Goal: Information Seeking & Learning: Learn about a topic

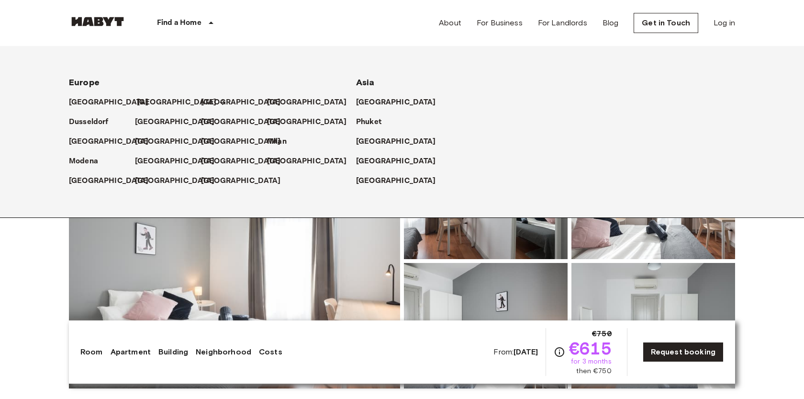
click at [148, 100] on p "[GEOGRAPHIC_DATA]" at bounding box center [177, 102] width 80 height 11
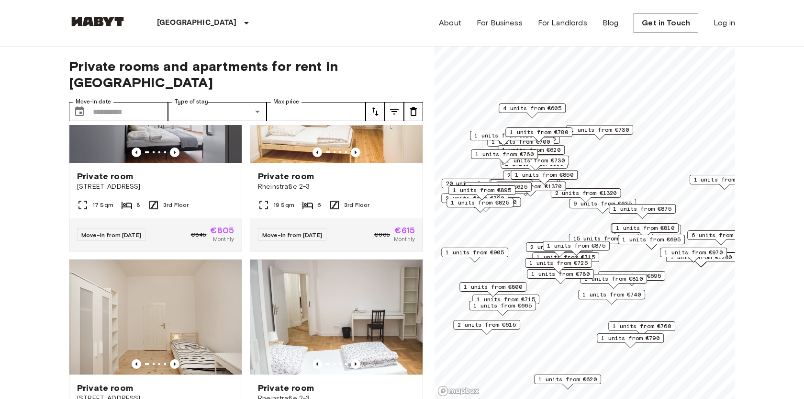
scroll to position [508, 0]
click at [339, 182] on span "Rheinstraße 2-3" at bounding box center [336, 187] width 157 height 10
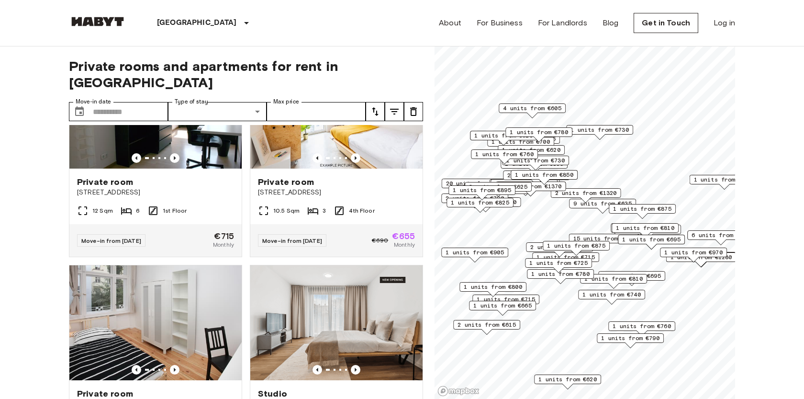
scroll to position [84, 0]
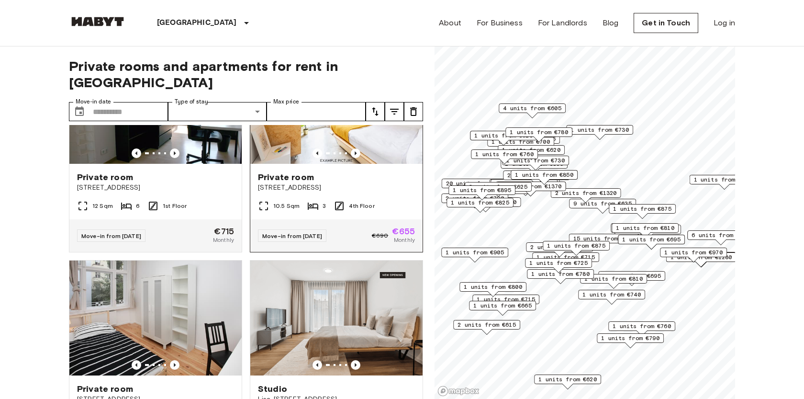
click at [339, 183] on span "[STREET_ADDRESS]" at bounding box center [336, 188] width 157 height 10
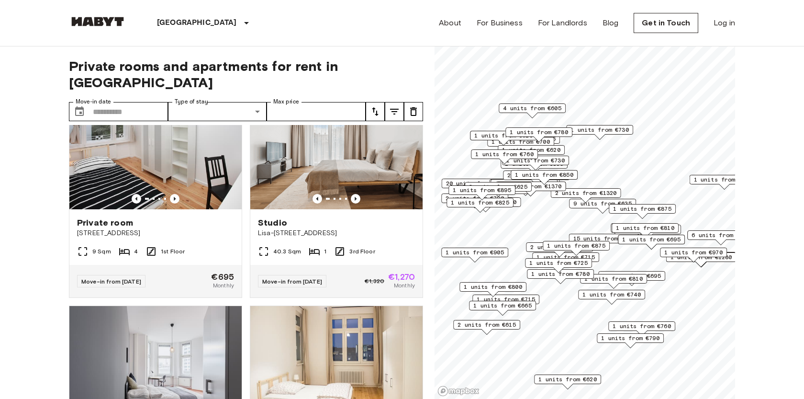
scroll to position [246, 0]
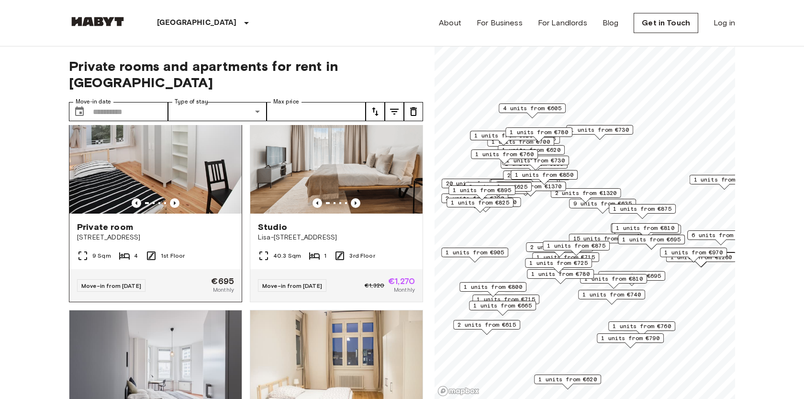
click at [192, 233] on span "Ratiborstraße 9" at bounding box center [155, 238] width 157 height 10
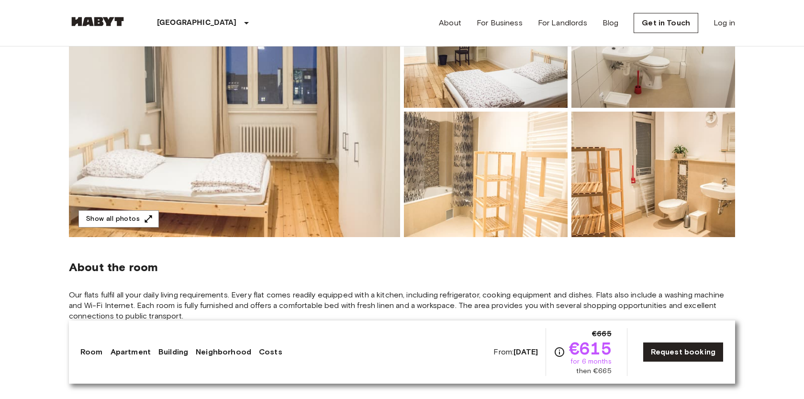
scroll to position [157, 0]
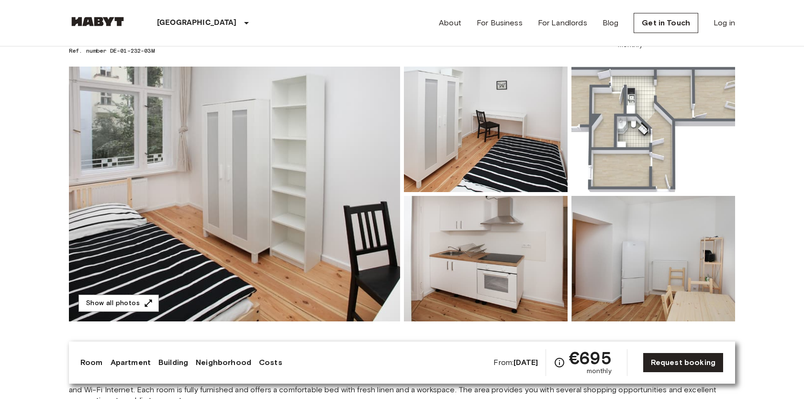
scroll to position [72, 0]
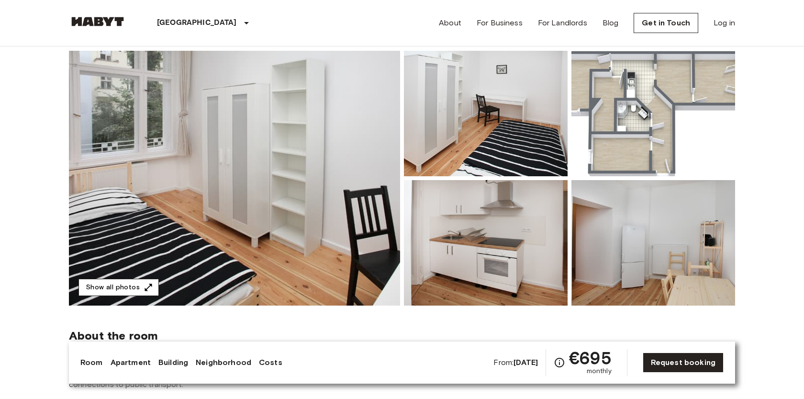
click at [118, 290] on button "Show all photos" at bounding box center [118, 288] width 80 height 18
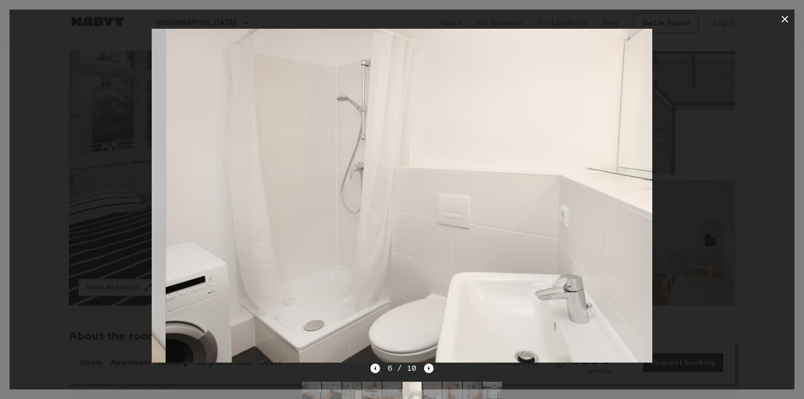
click at [395, 219] on img at bounding box center [416, 196] width 500 height 334
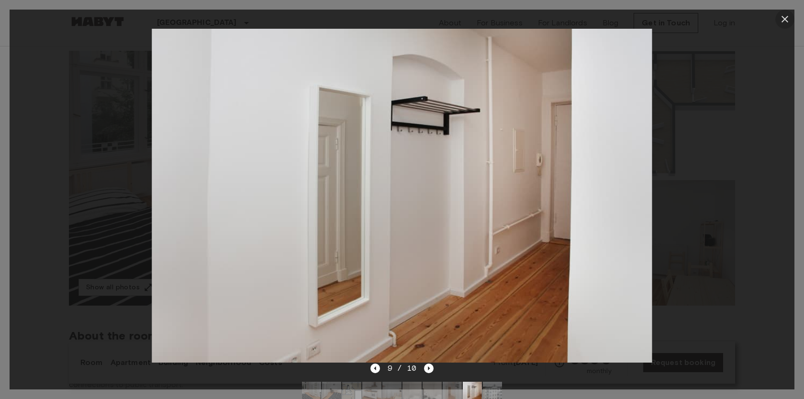
click at [783, 20] on icon "button" at bounding box center [784, 18] width 11 height 11
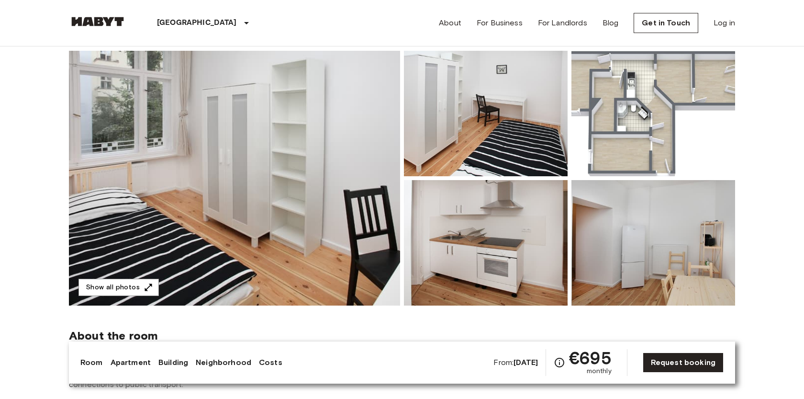
scroll to position [0, 0]
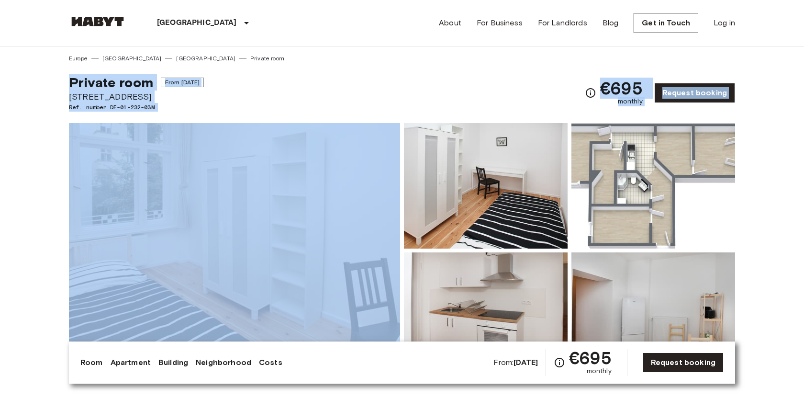
drag, startPoint x: 60, startPoint y: 80, endPoint x: 142, endPoint y: 119, distance: 90.1
copy div "Private room From Sep 21 2025 Ratiborstraße 9 Ref. number DE-01-232-03M €695 mo…"
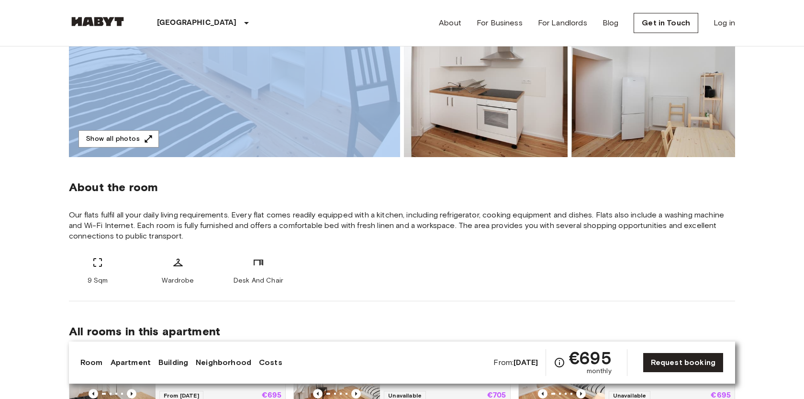
scroll to position [290, 0]
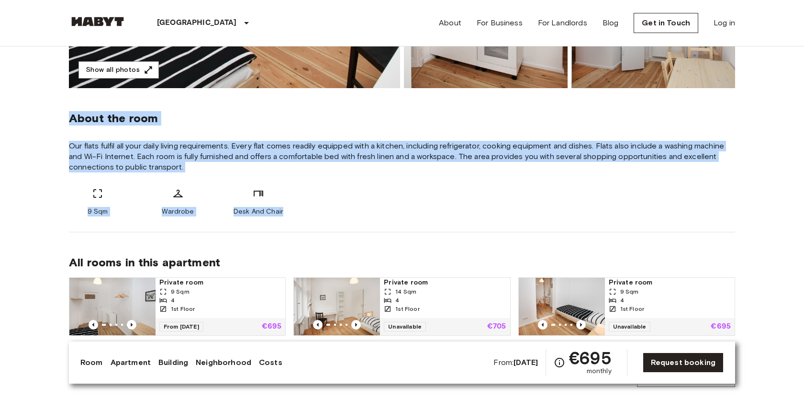
drag, startPoint x: 59, startPoint y: 121, endPoint x: 314, endPoint y: 219, distance: 273.8
copy div "About the room Our flats fulfil all your daily living requirements. Every flat …"
